Goal: Feedback & Contribution: Contribute content

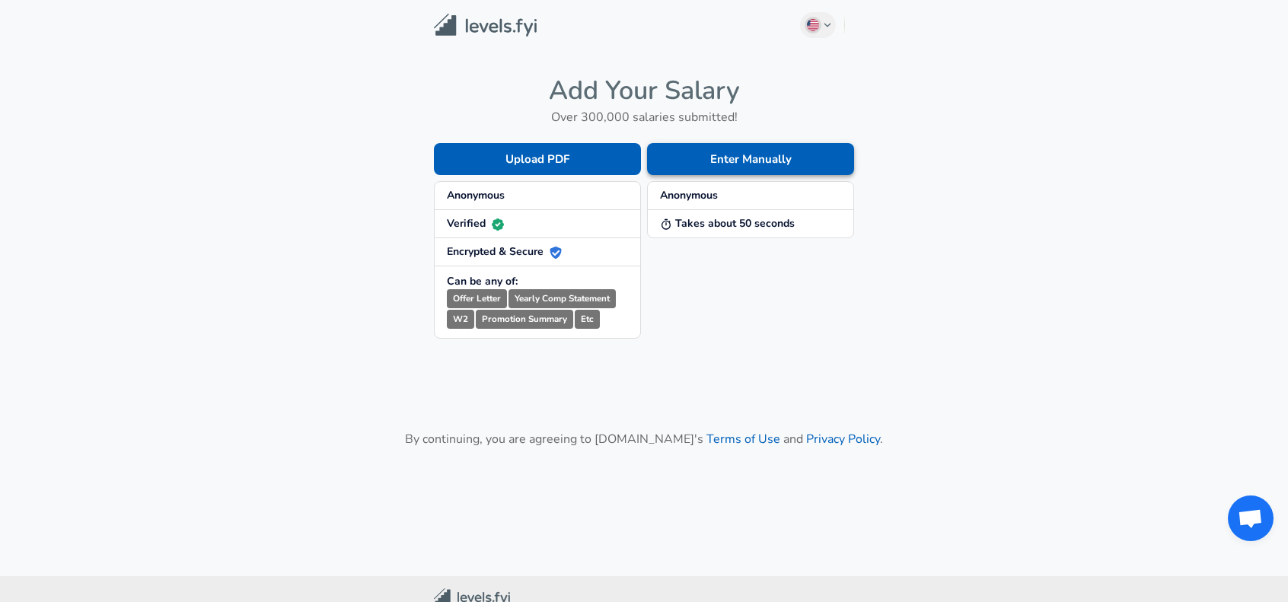
click at [701, 155] on button "Enter Manually" at bounding box center [750, 159] width 207 height 32
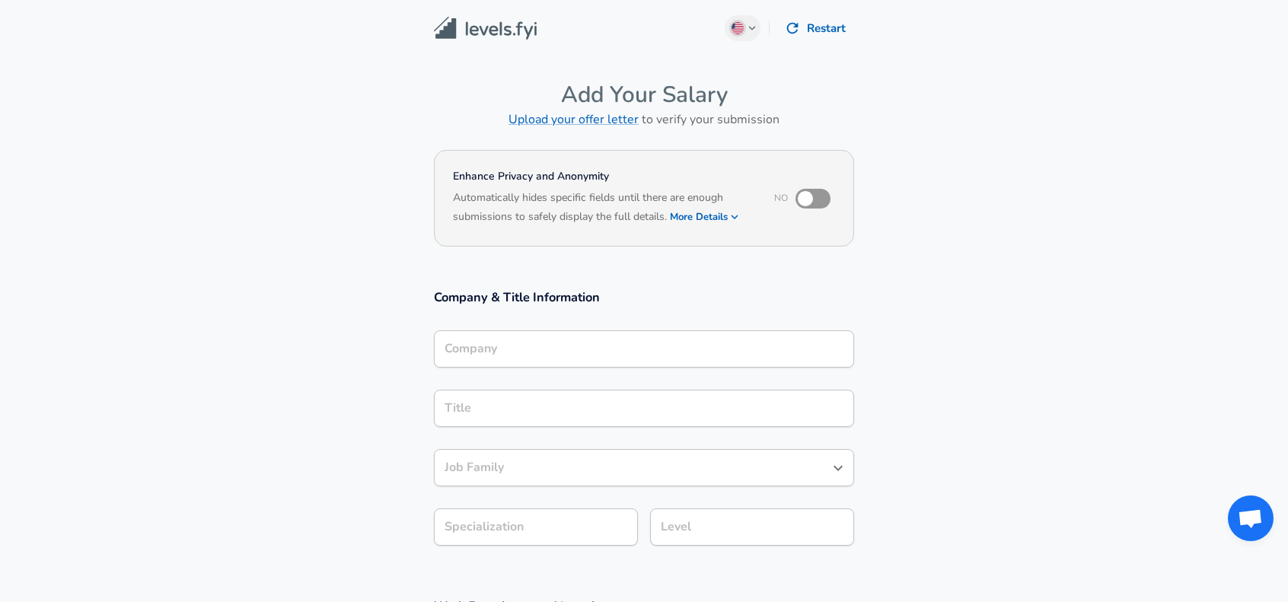
click at [514, 344] on input "Company" at bounding box center [644, 349] width 407 height 24
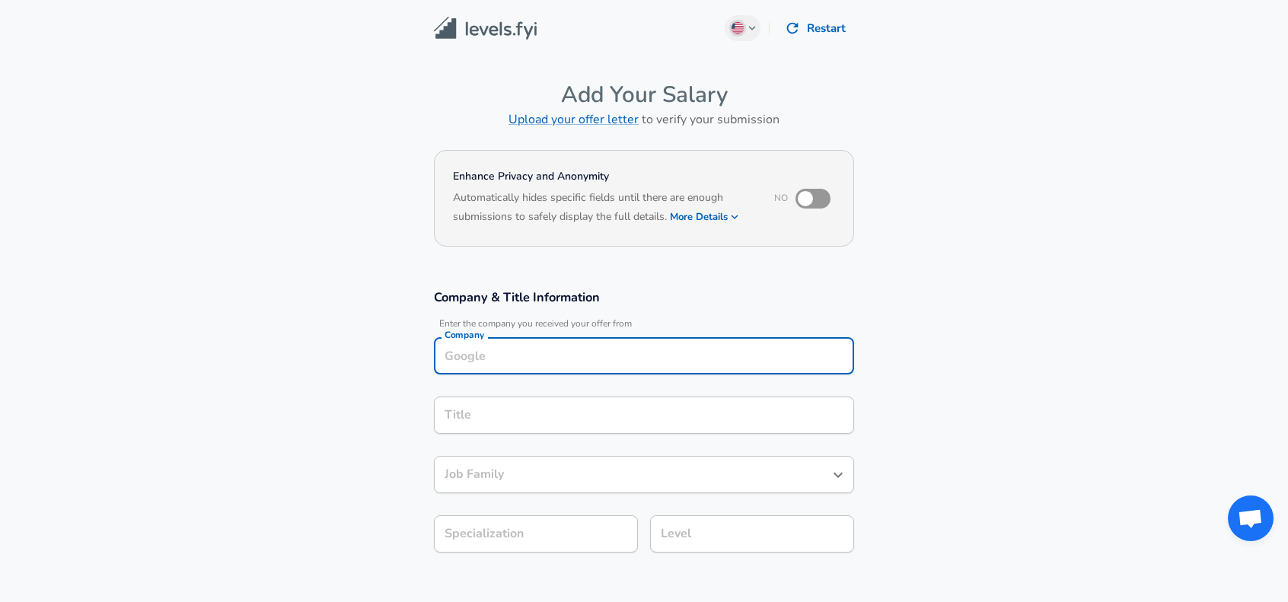
scroll to position [15, 0]
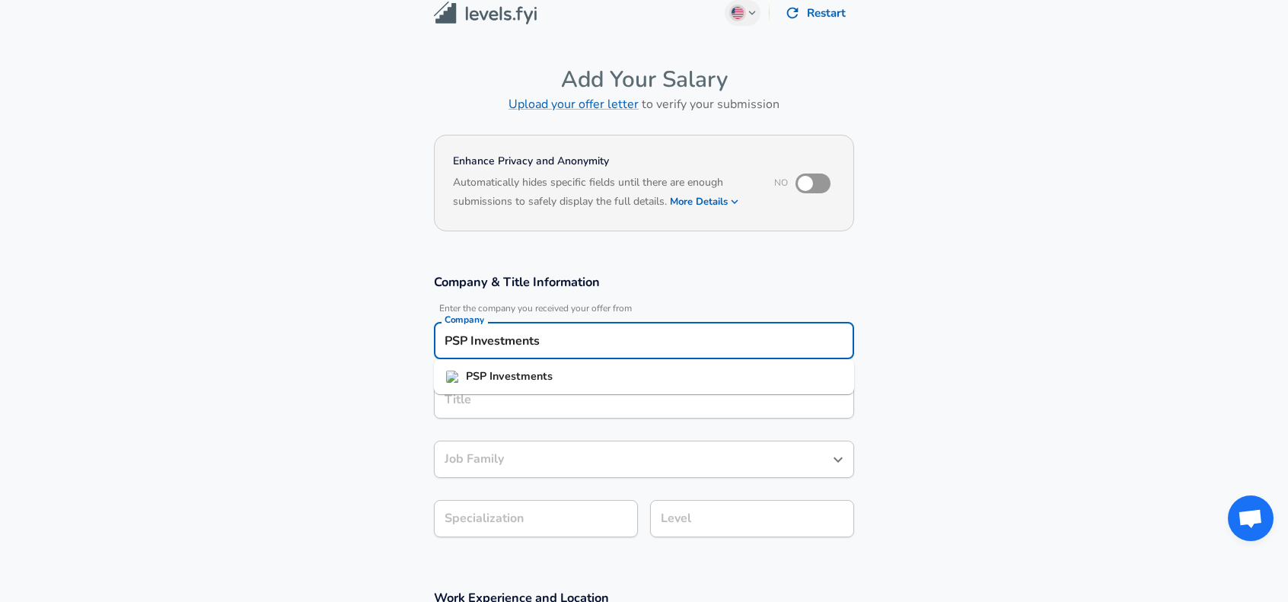
click at [513, 386] on li "PSP Investments" at bounding box center [644, 377] width 420 height 23
type input "PSP Investments"
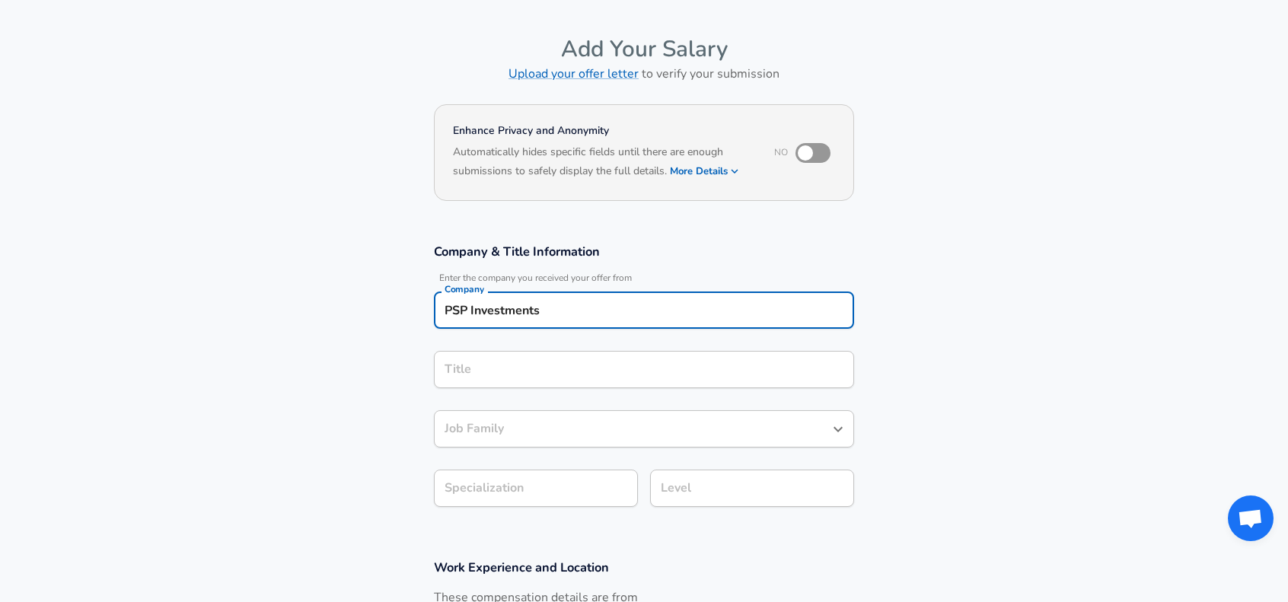
click at [523, 382] on input "Title" at bounding box center [644, 370] width 407 height 24
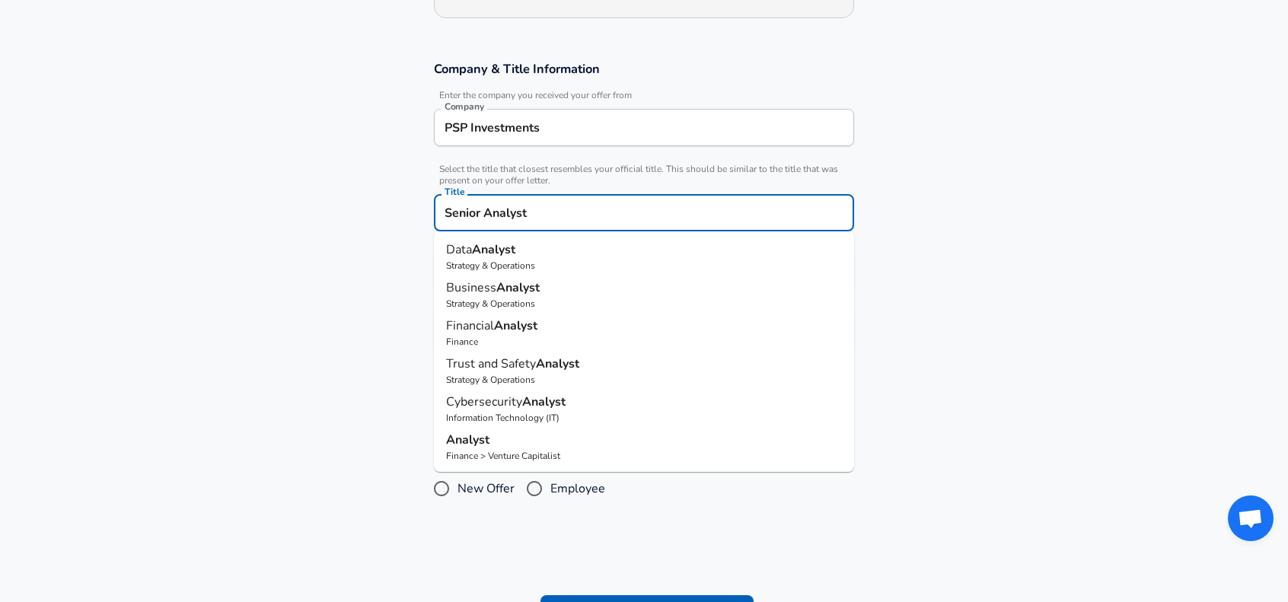
scroll to position [274, 0]
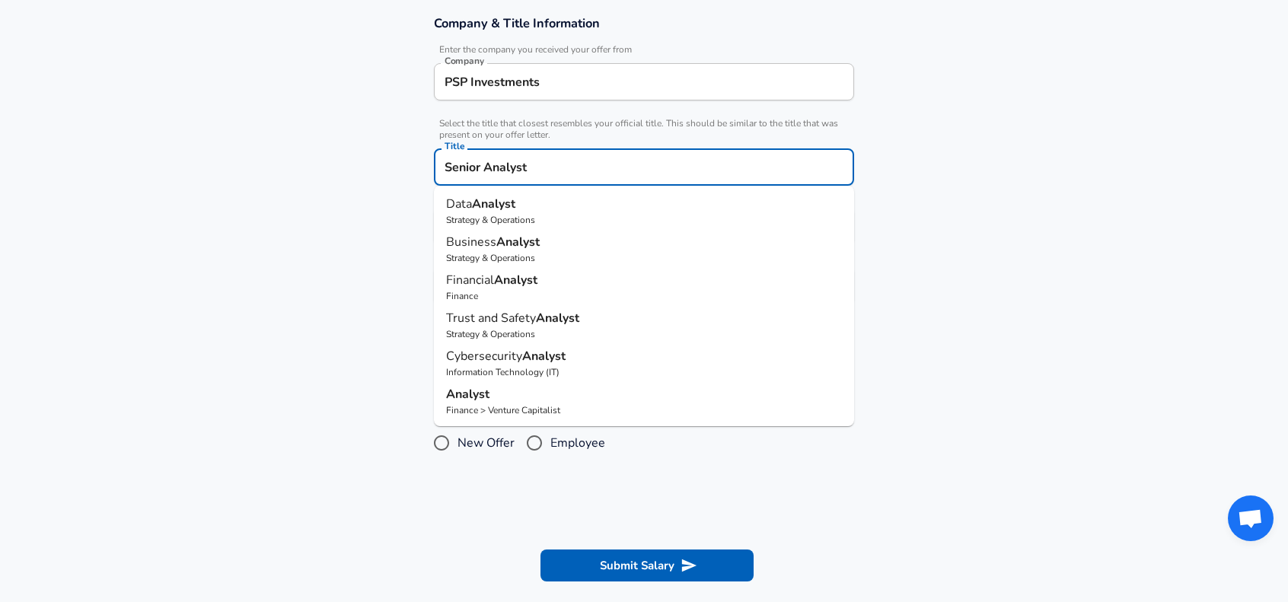
type input "Senior Analyst"
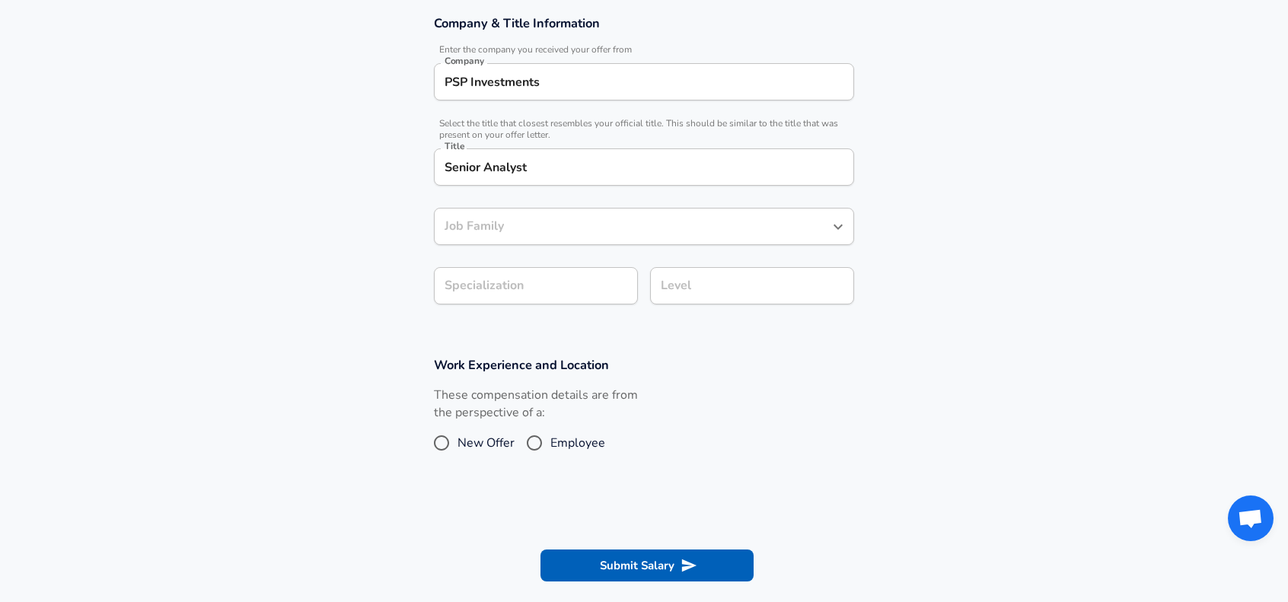
click at [341, 413] on section "Work Experience and Location These compensation details are from the perspectiv…" at bounding box center [644, 415] width 1288 height 152
click at [487, 246] on div "Job Family Job Family" at bounding box center [644, 228] width 420 height 41
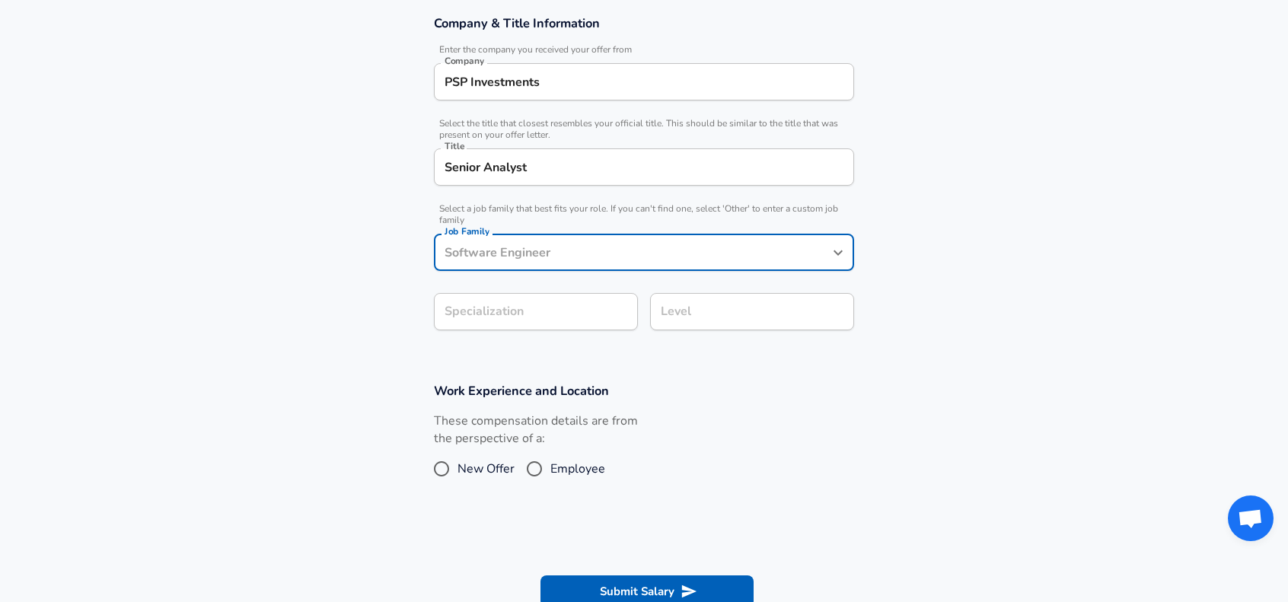
scroll to position [305, 0]
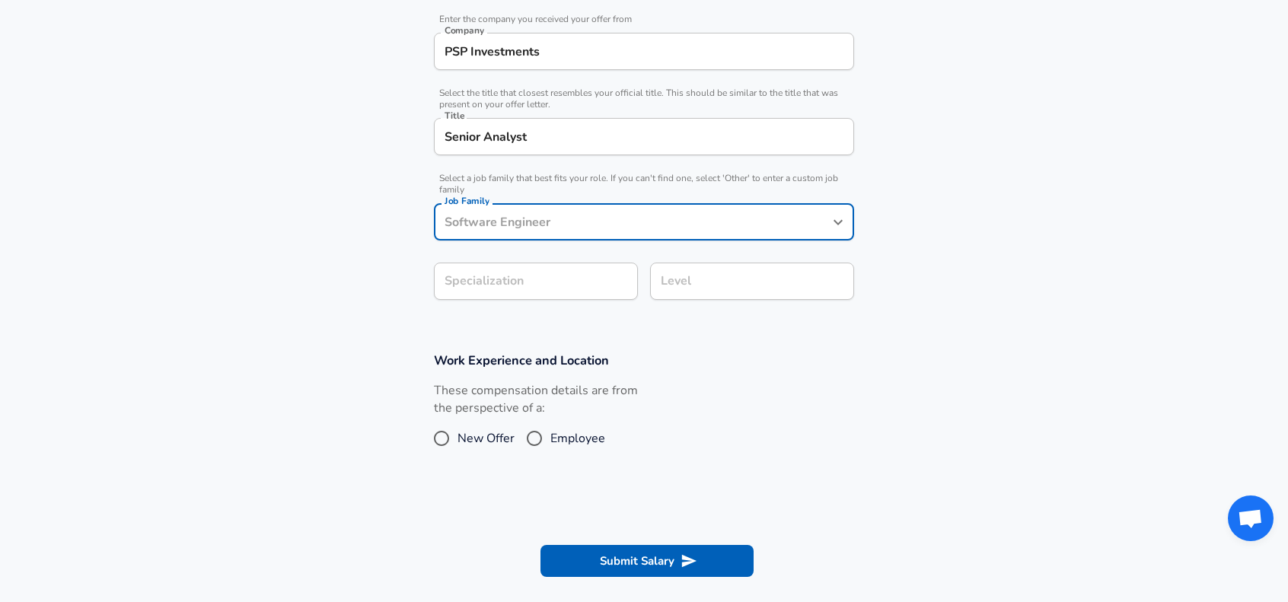
click at [534, 213] on input "Job Family" at bounding box center [633, 222] width 384 height 24
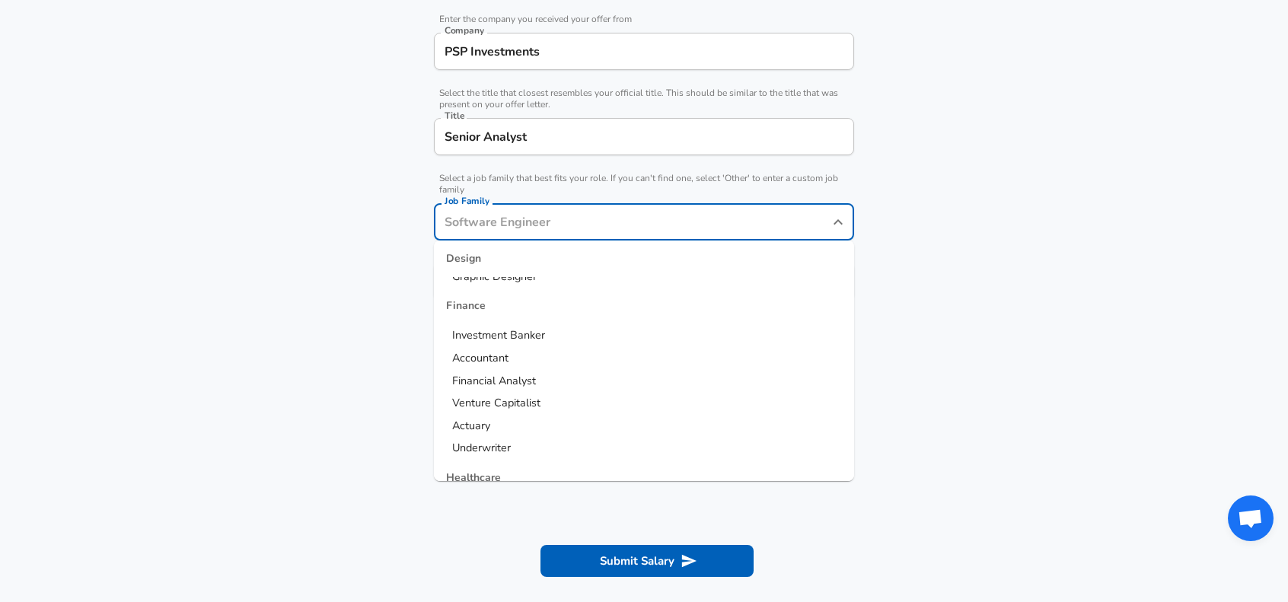
scroll to position [1218, 0]
click at [530, 356] on span "Financial Analyst" at bounding box center [494, 351] width 84 height 15
type input "Financial Analyst"
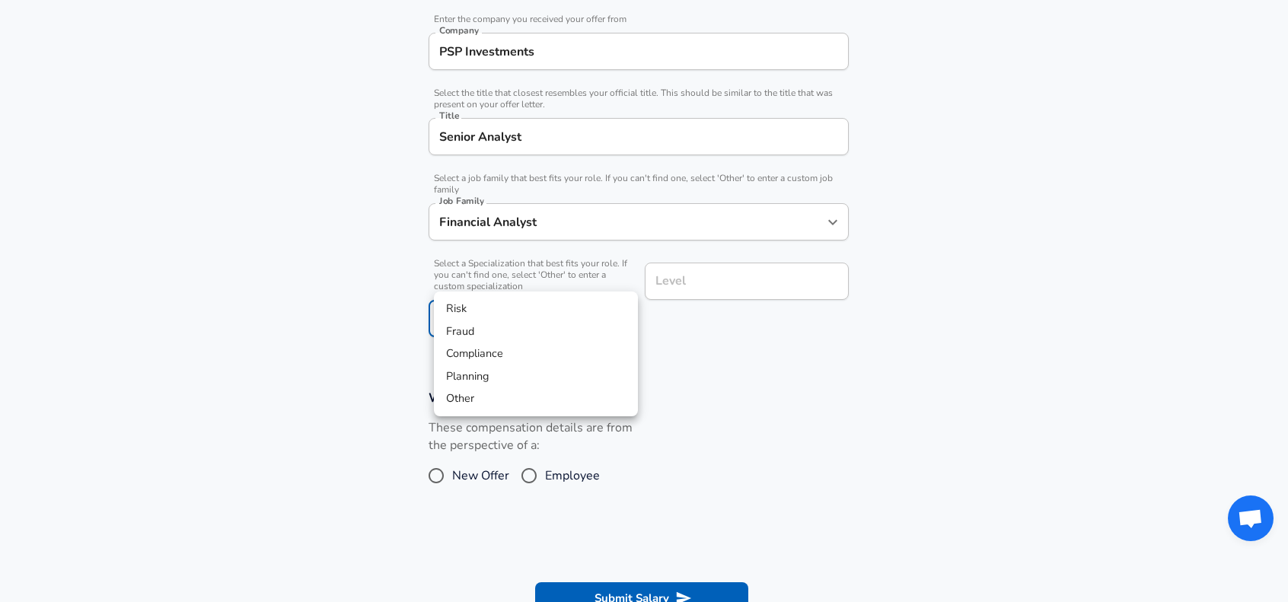
scroll to position [350, 0]
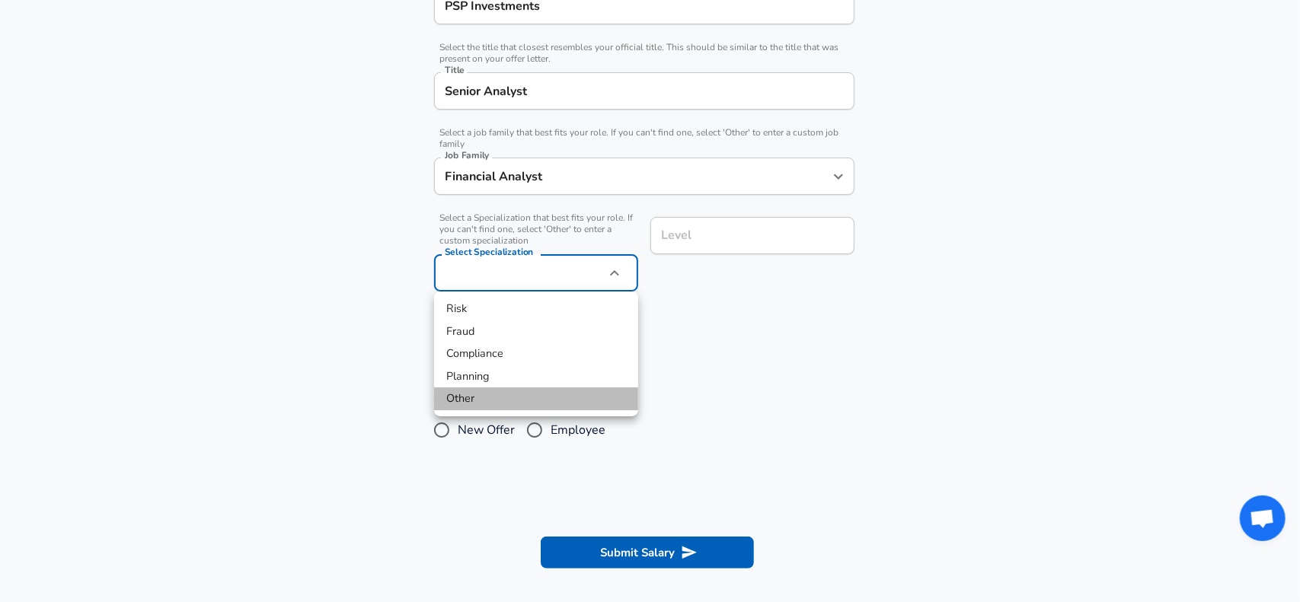
click at [497, 400] on li "Other" at bounding box center [536, 399] width 204 height 23
type input "Other"
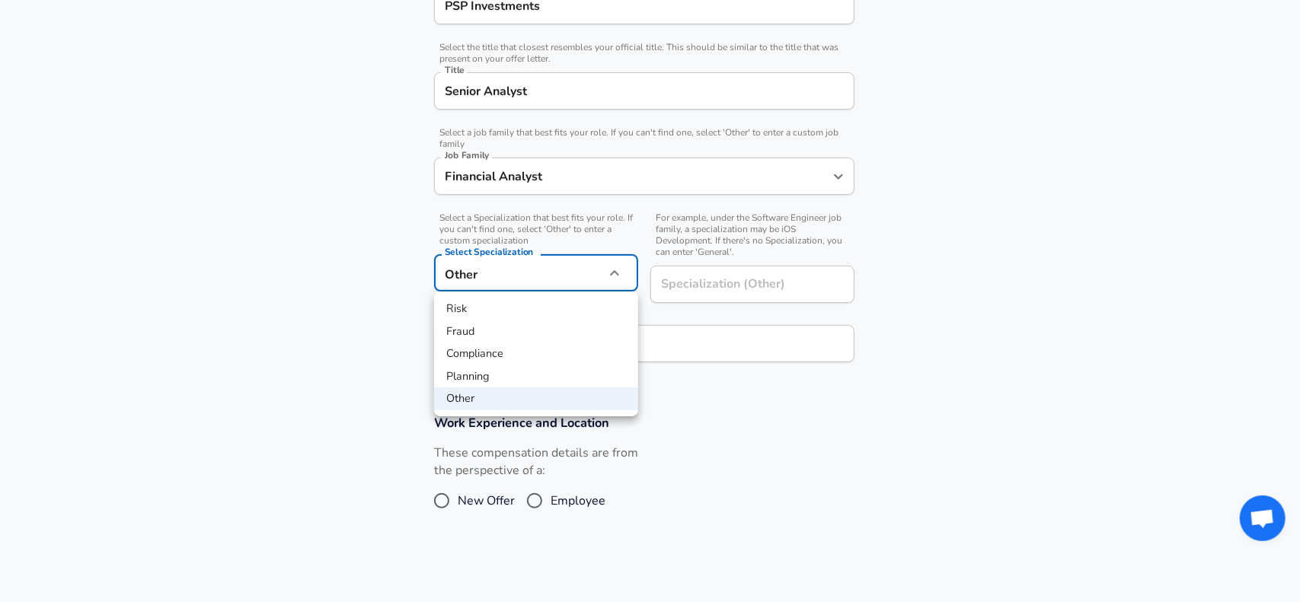
click at [359, 286] on div at bounding box center [650, 301] width 1300 height 602
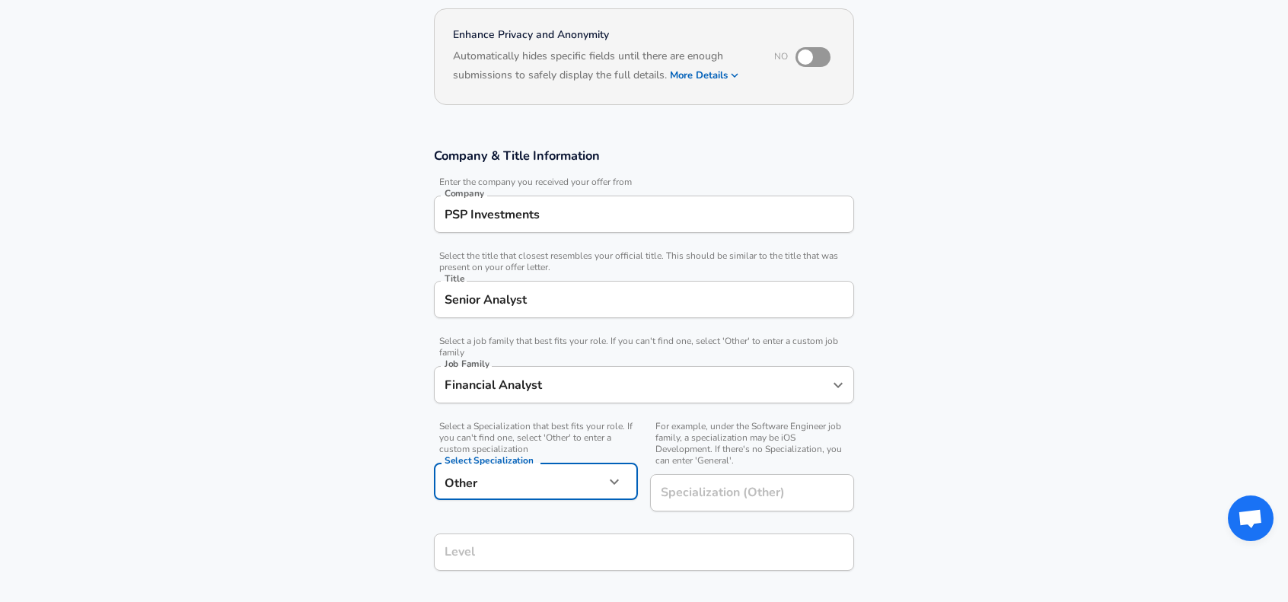
scroll to position [0, 0]
